Goal: Task Accomplishment & Management: Manage account settings

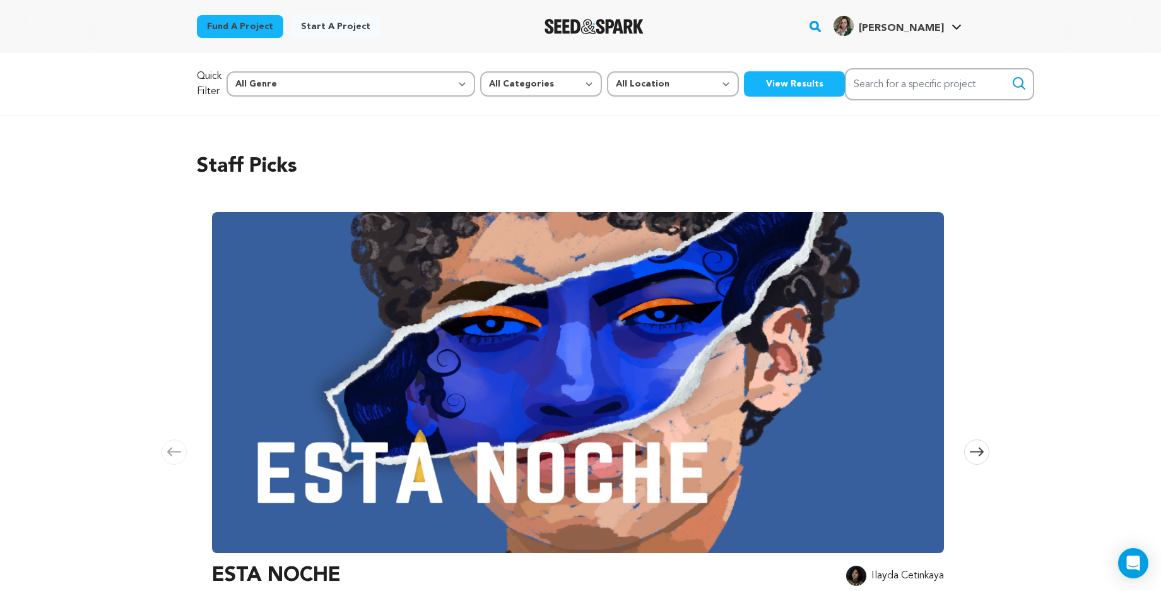
scroll to position [0, 518]
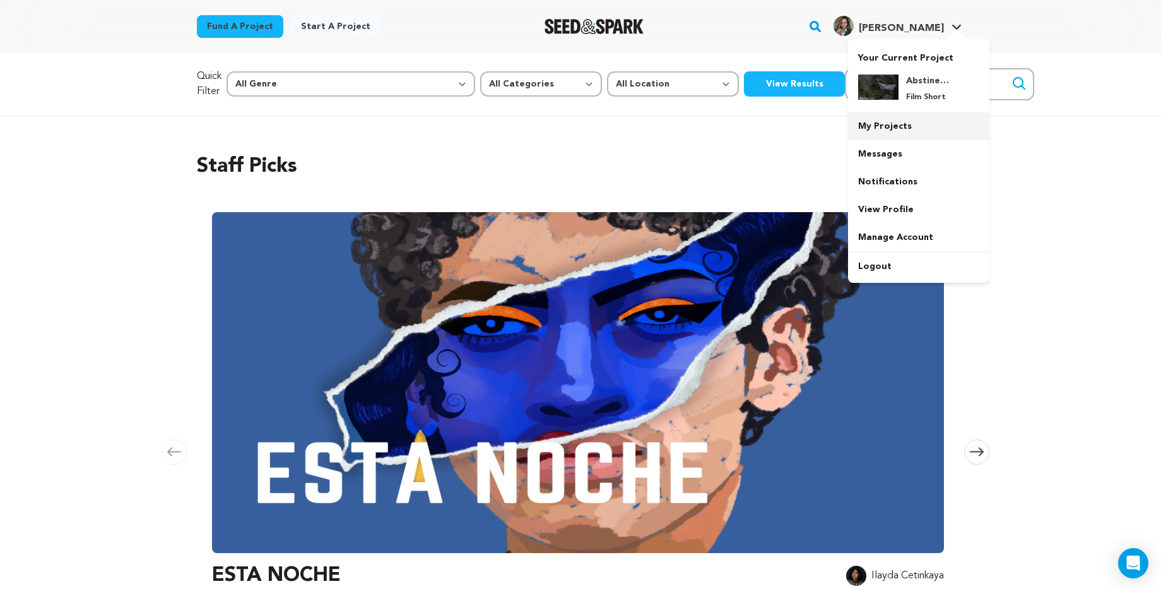
click at [902, 127] on link "My Projects" at bounding box center [918, 126] width 141 height 28
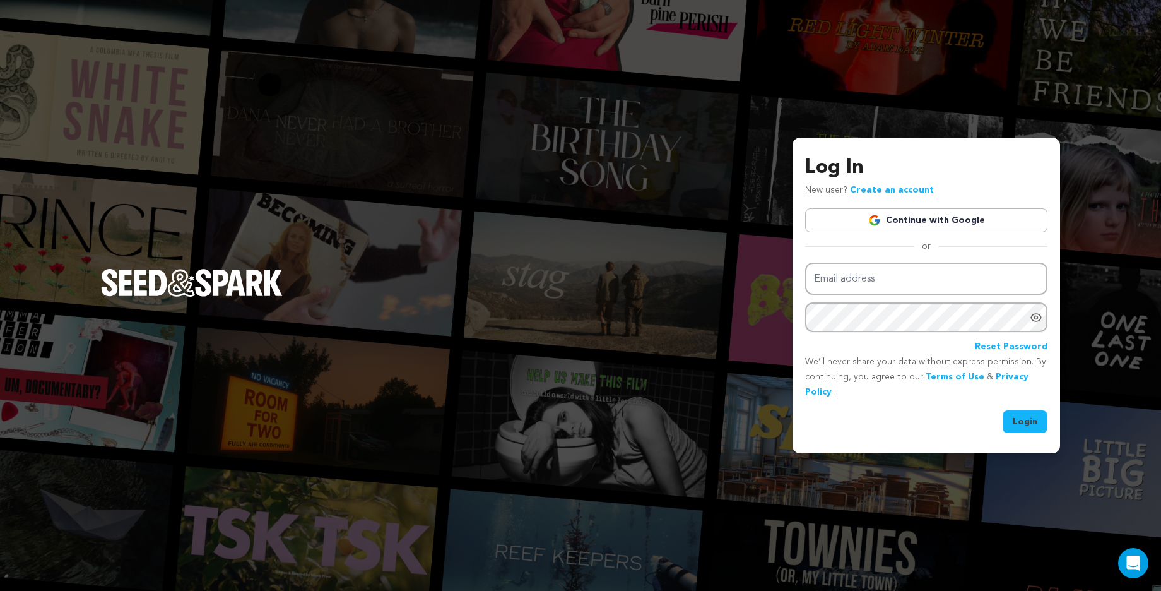
click at [907, 225] on link "Continue with Google" at bounding box center [926, 220] width 242 height 24
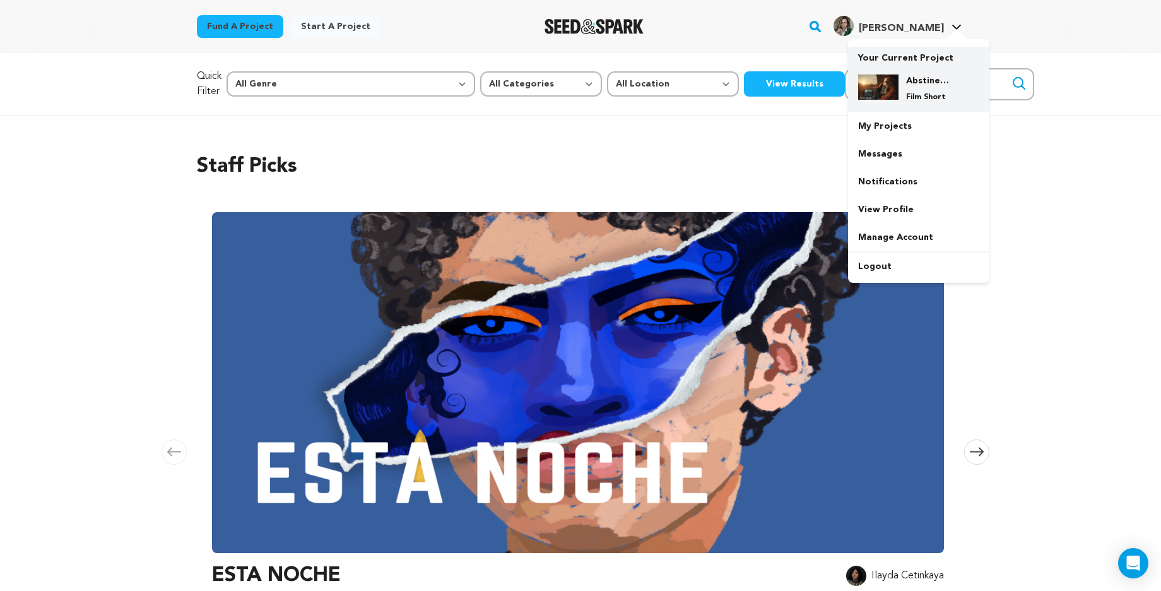
click at [921, 92] on p "Film Short" at bounding box center [928, 97] width 45 height 10
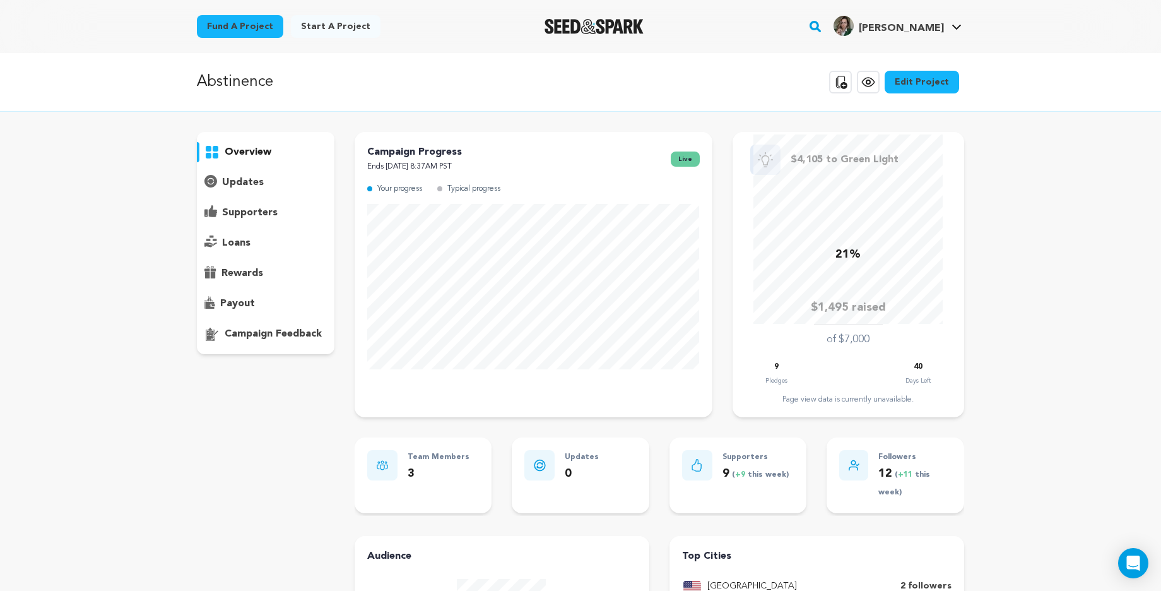
click at [917, 84] on link "Edit Project" at bounding box center [922, 82] width 74 height 23
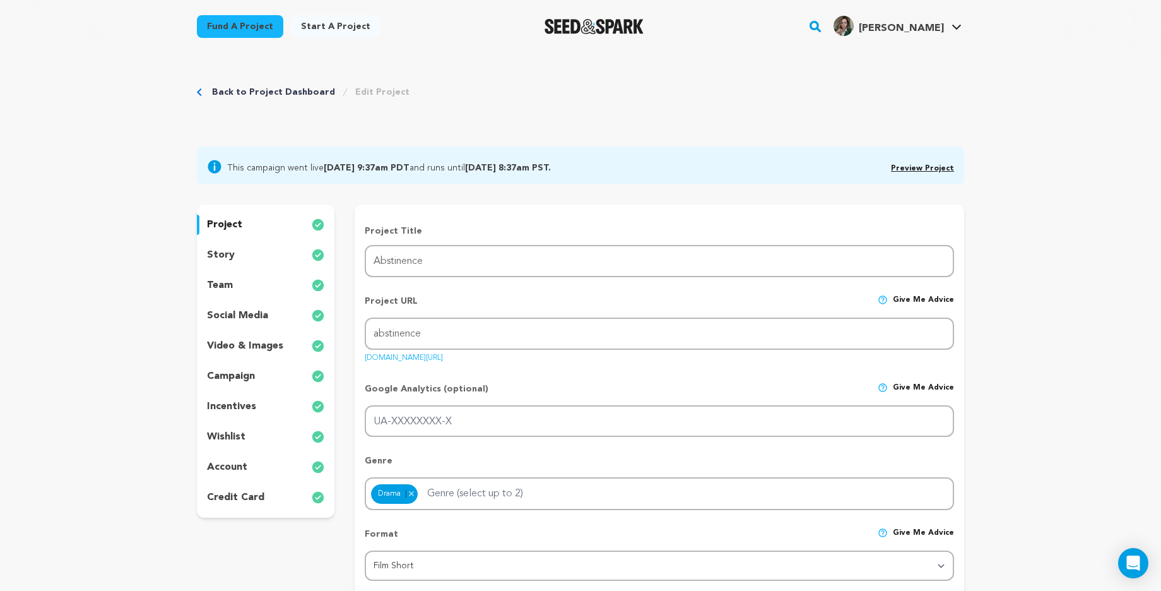
click at [253, 345] on p "video & images" at bounding box center [245, 345] width 76 height 15
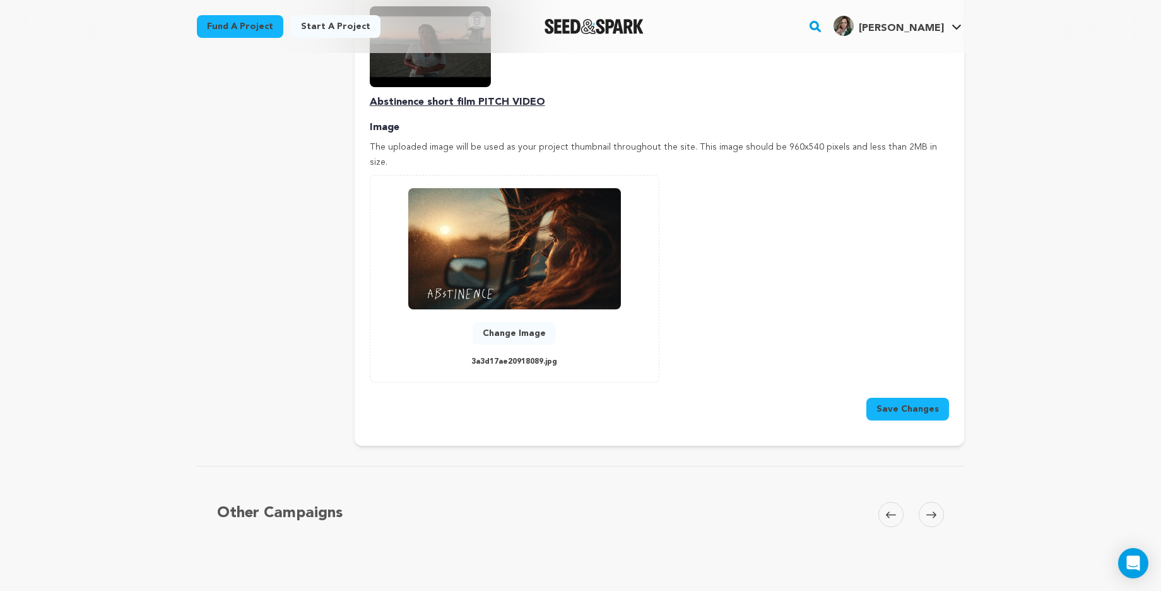
scroll to position [541, 0]
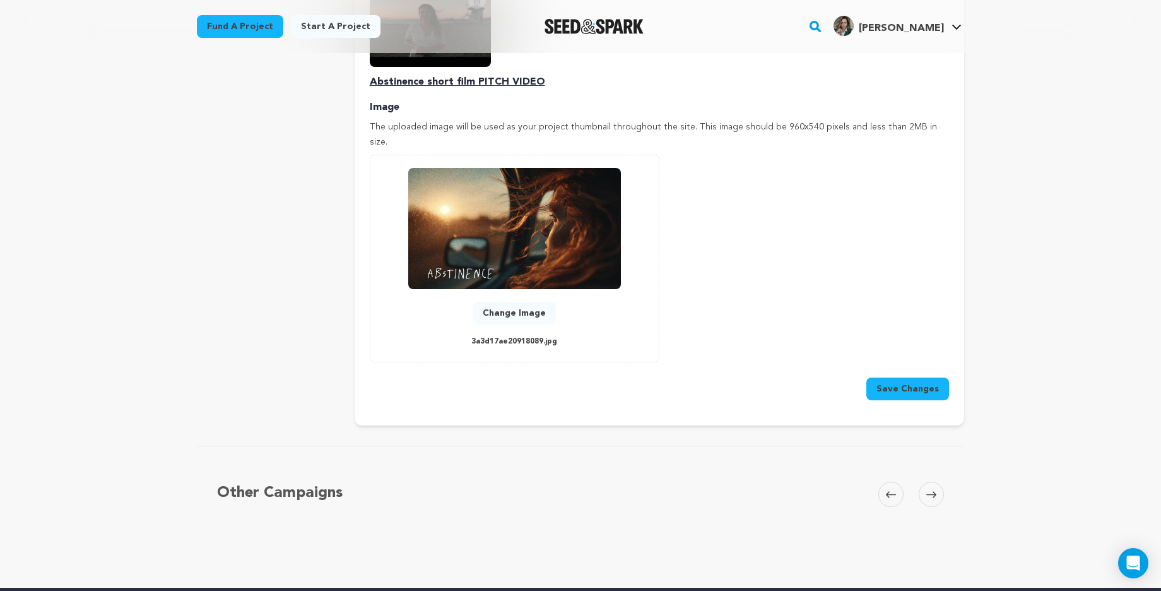
click at [1056, 249] on div "Back to Project Dashboard Edit Project This campaign went live September 18, 20…" at bounding box center [580, 217] width 1161 height 1410
click at [550, 302] on button "Change Image" at bounding box center [514, 313] width 83 height 23
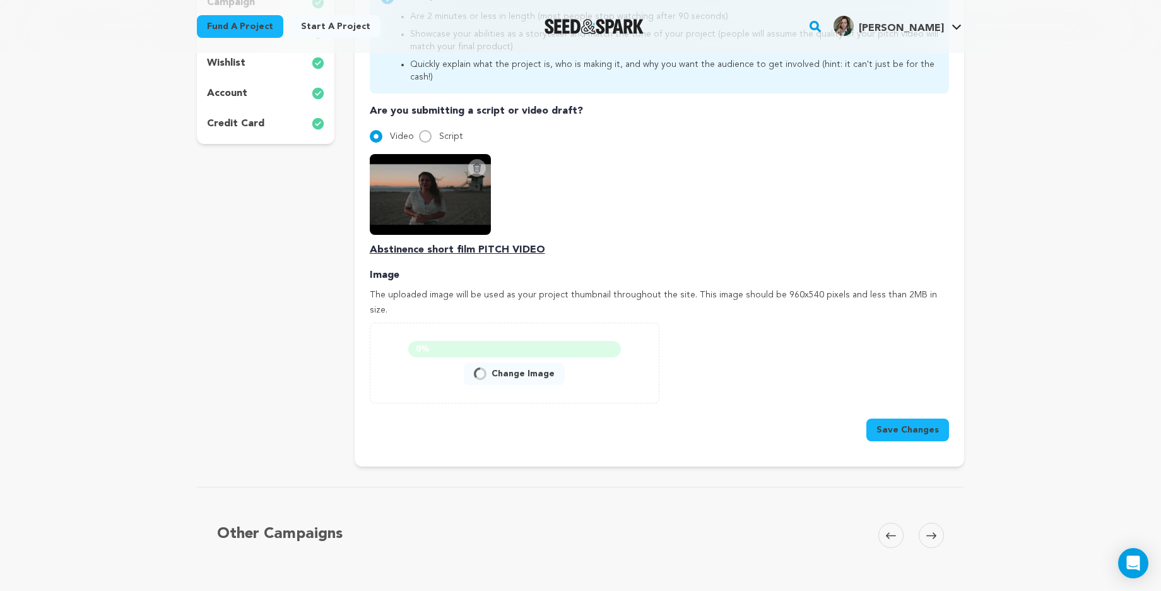
scroll to position [371, 0]
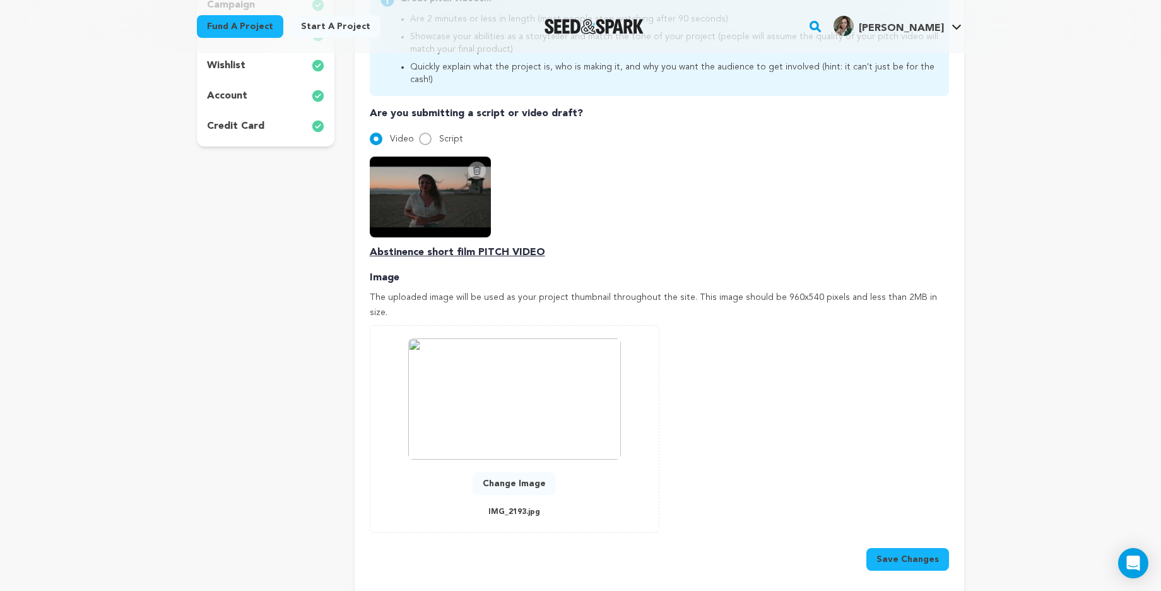
click at [914, 548] on button "Save Changes" at bounding box center [907, 559] width 83 height 23
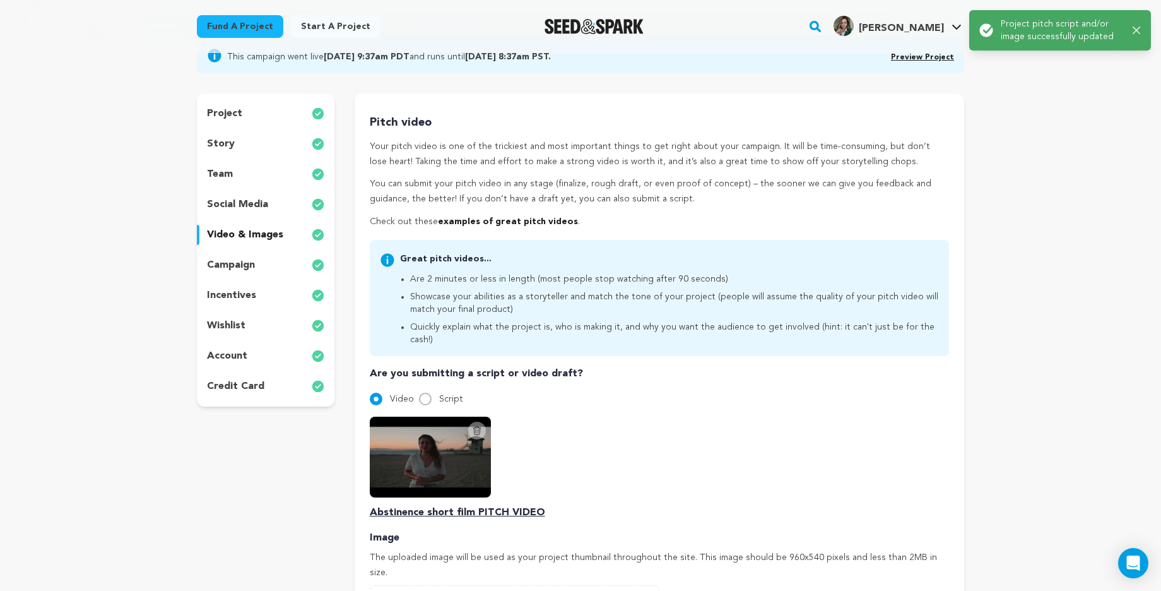
scroll to position [0, 0]
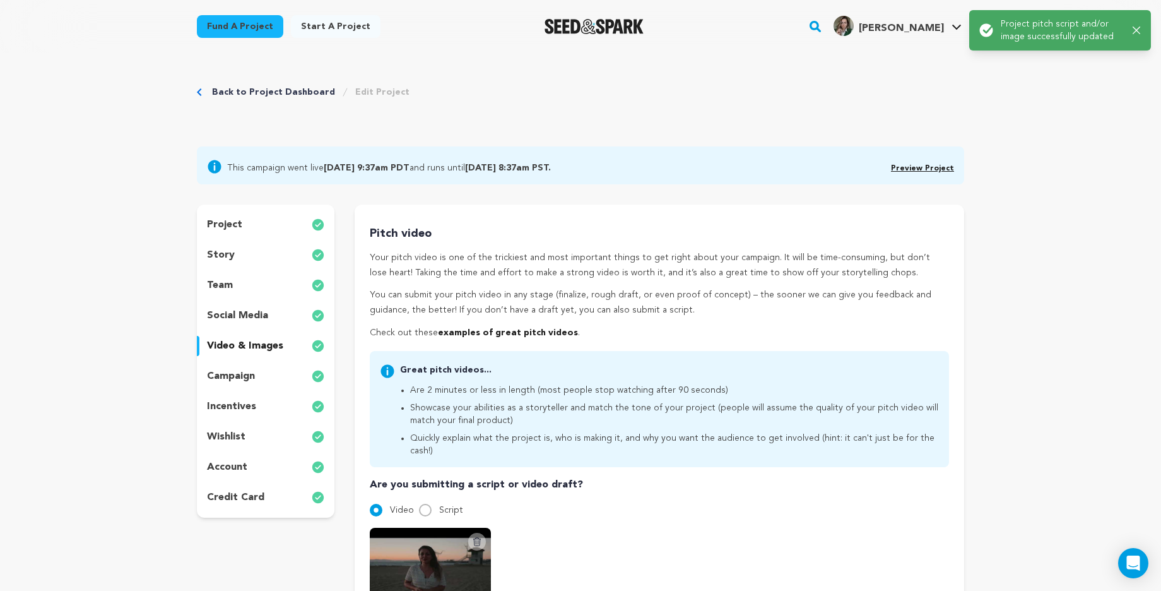
click at [239, 33] on link "Fund a project" at bounding box center [240, 26] width 86 height 23
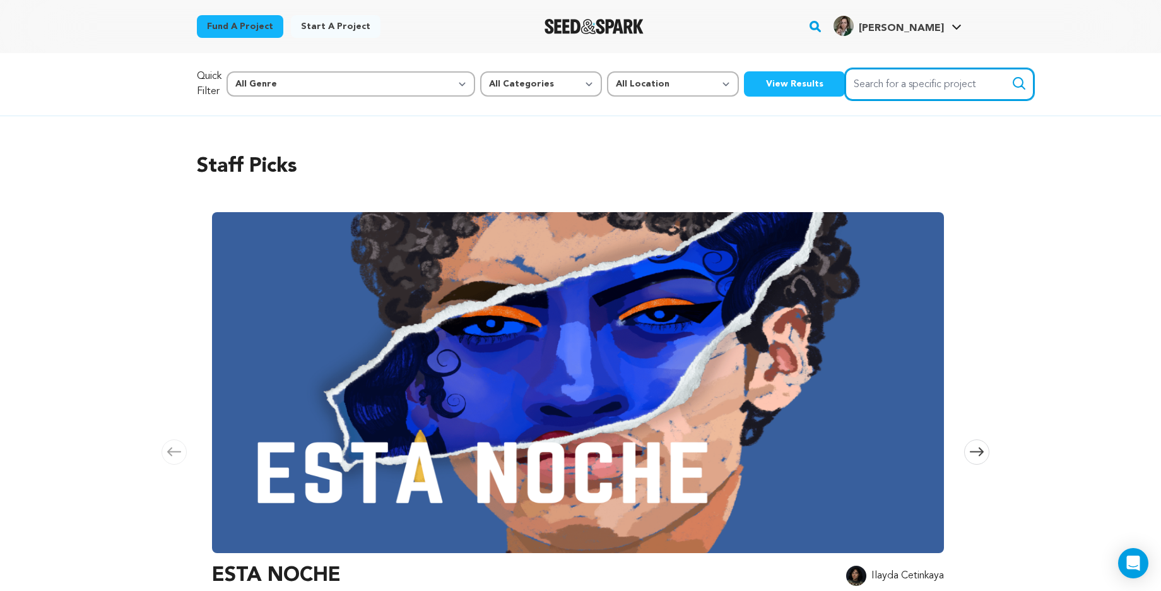
click at [873, 97] on input "Search for a specific project" at bounding box center [939, 84] width 189 height 32
type input "daughter"
click at [1011, 76] on button "Search" at bounding box center [1018, 83] width 15 height 15
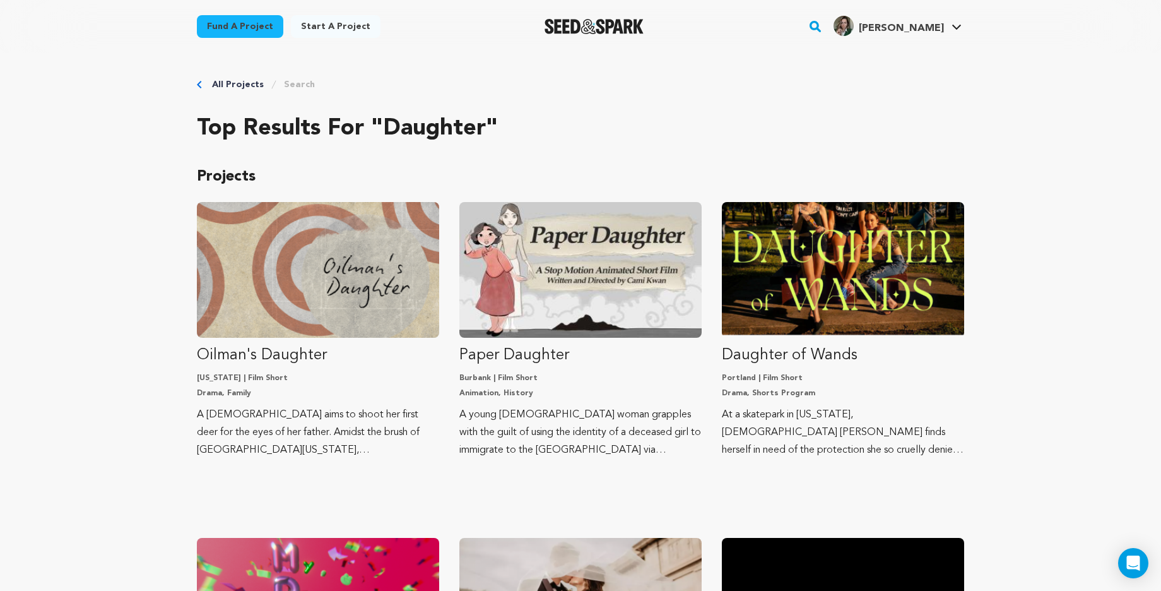
click at [823, 32] on rect "button" at bounding box center [815, 26] width 15 height 15
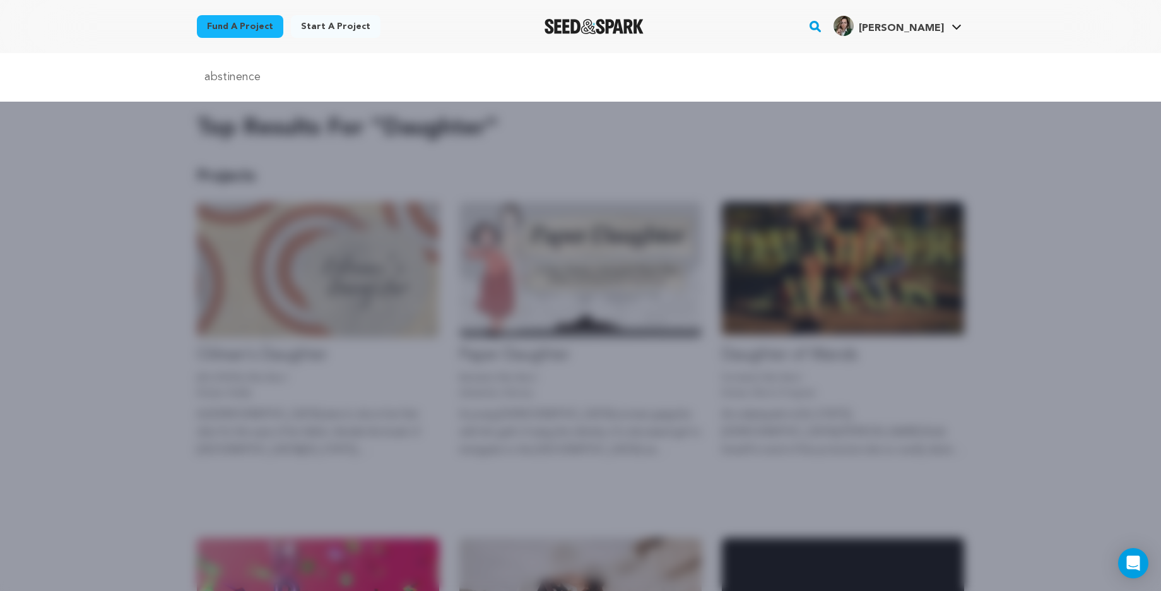
type input "abstinence"
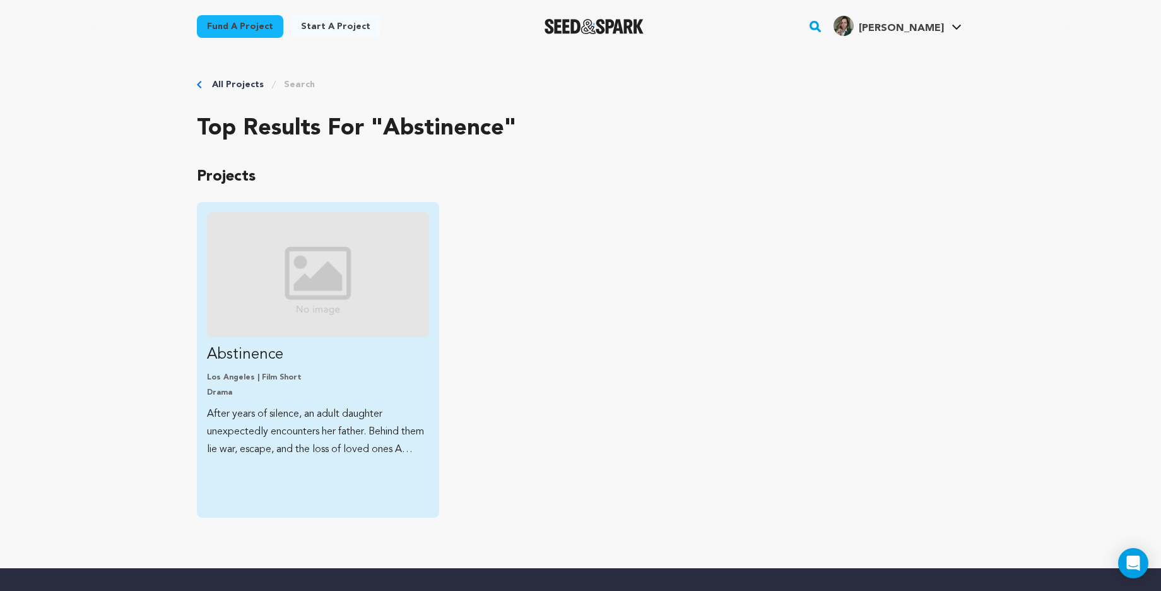
click at [348, 282] on img "Fund Abstinence" at bounding box center [318, 274] width 222 height 125
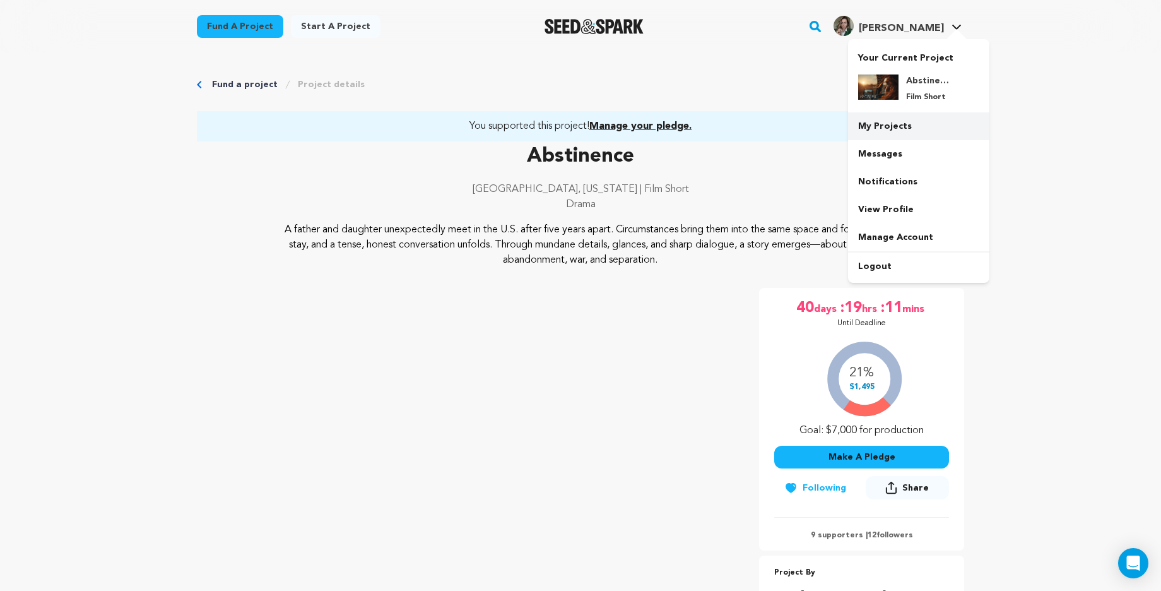
click at [900, 129] on link "My Projects" at bounding box center [918, 126] width 141 height 28
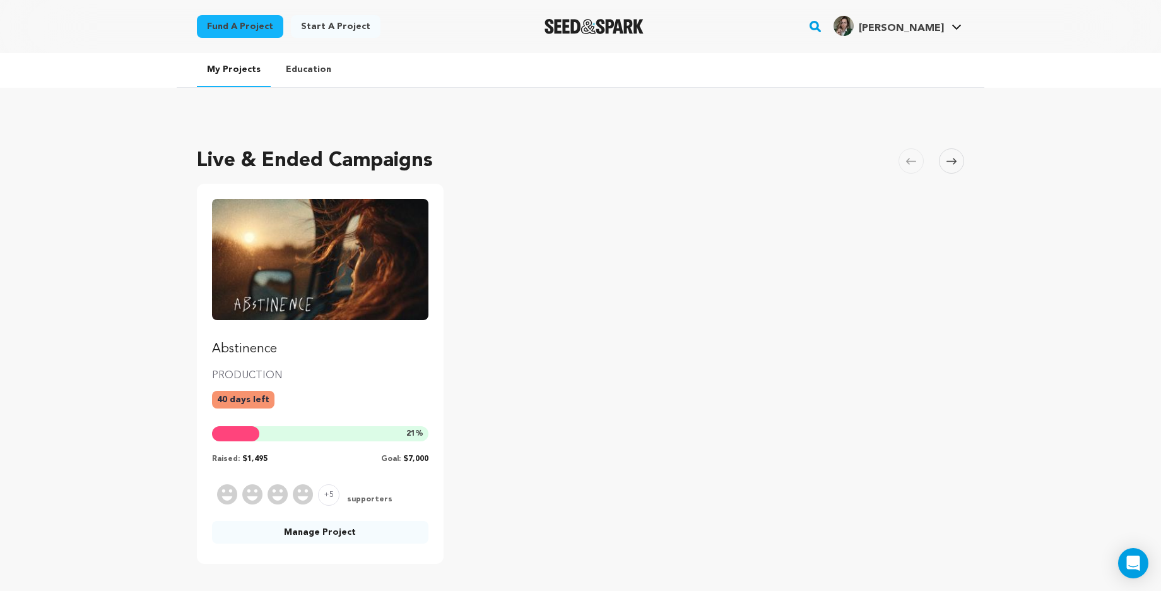
click at [288, 369] on p "PRODUCTION" at bounding box center [320, 375] width 216 height 15
click at [276, 336] on link "Abstinence" at bounding box center [320, 278] width 216 height 159
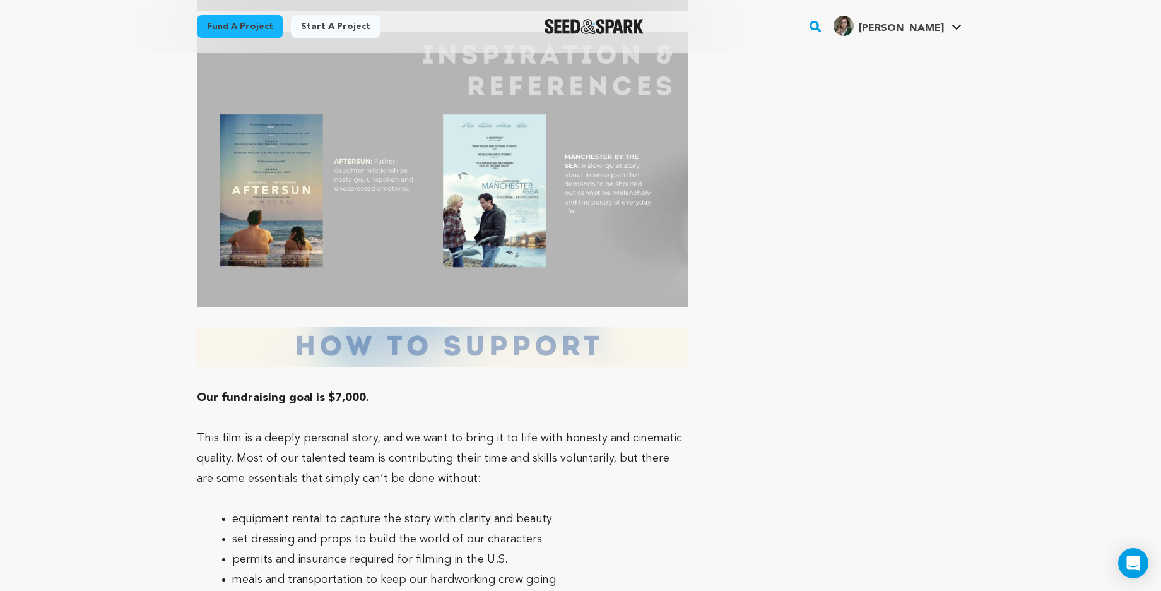
scroll to position [3615, 0]
